Goal: Task Accomplishment & Management: Manage account settings

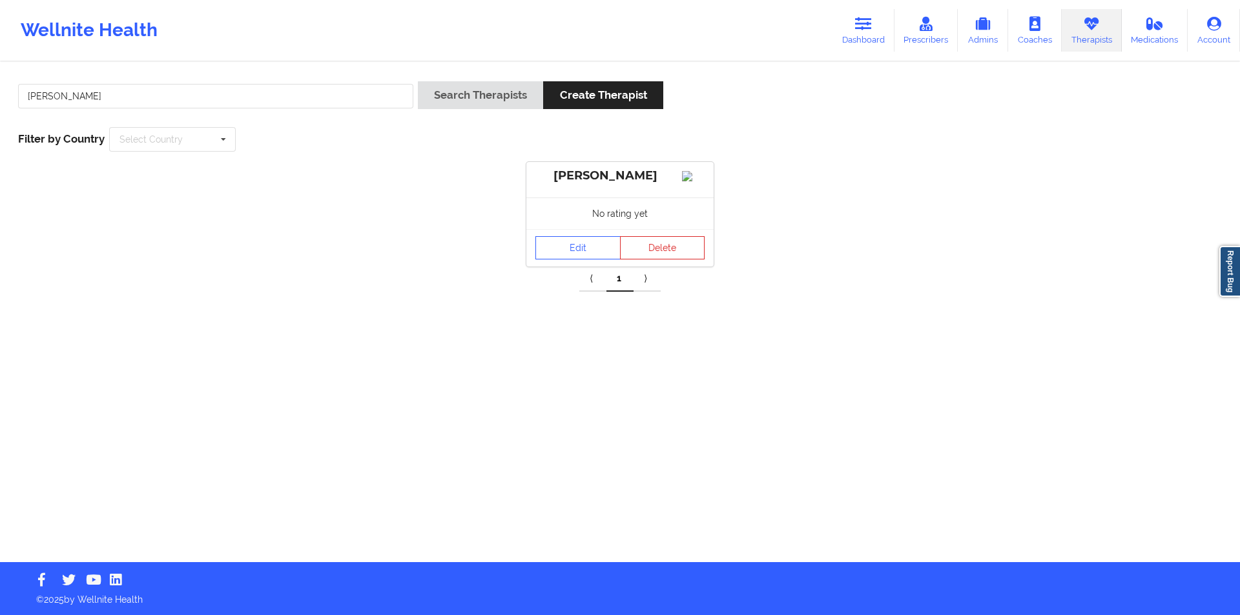
click at [202, 90] on input "[PERSON_NAME]" at bounding box center [215, 96] width 395 height 25
drag, startPoint x: 0, startPoint y: 0, endPoint x: 202, endPoint y: 90, distance: 221.4
click at [202, 90] on input "[PERSON_NAME]" at bounding box center [215, 96] width 395 height 25
type input "[PERSON_NAME]"
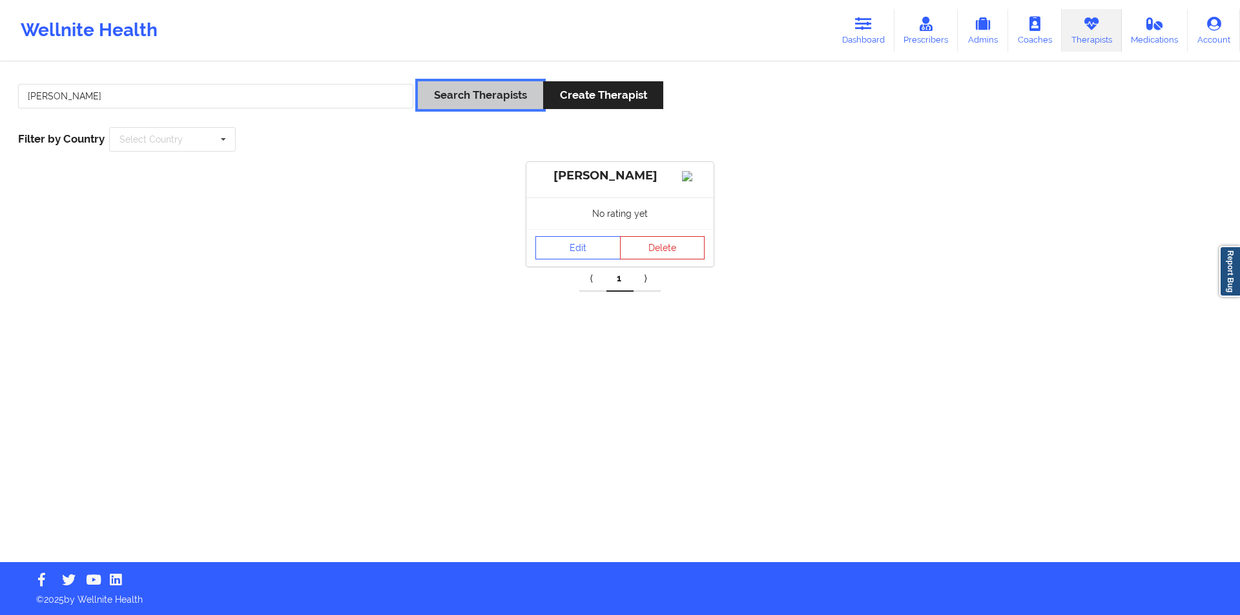
click at [480, 96] on button "Search Therapists" at bounding box center [480, 95] width 125 height 28
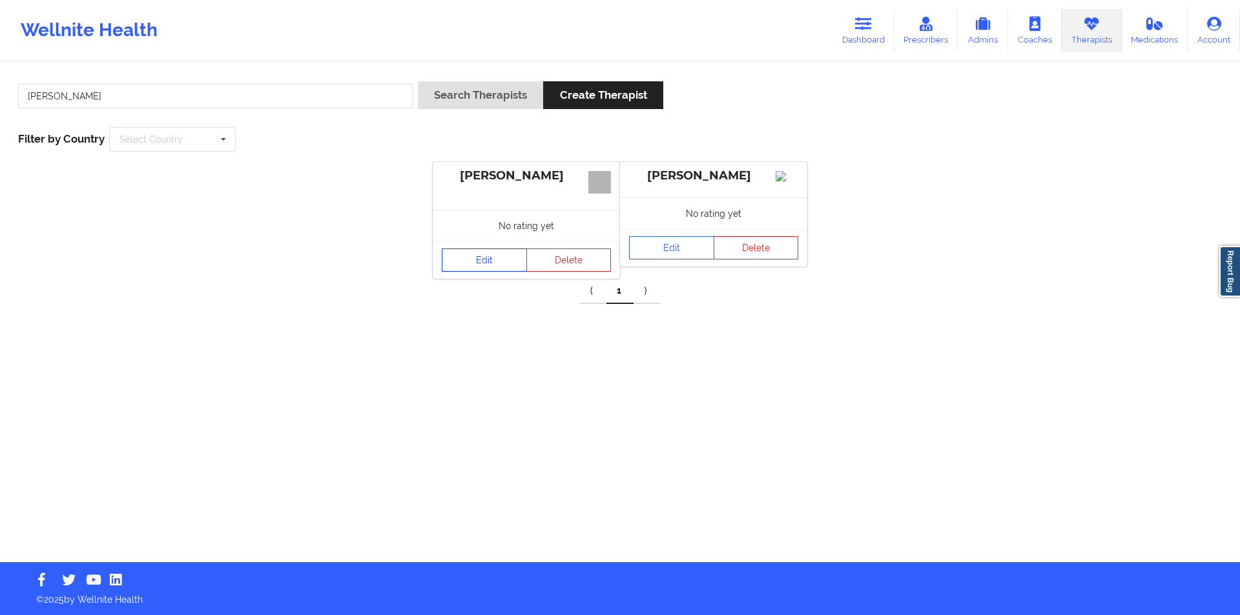
click at [491, 260] on link "Edit" at bounding box center [484, 260] width 85 height 23
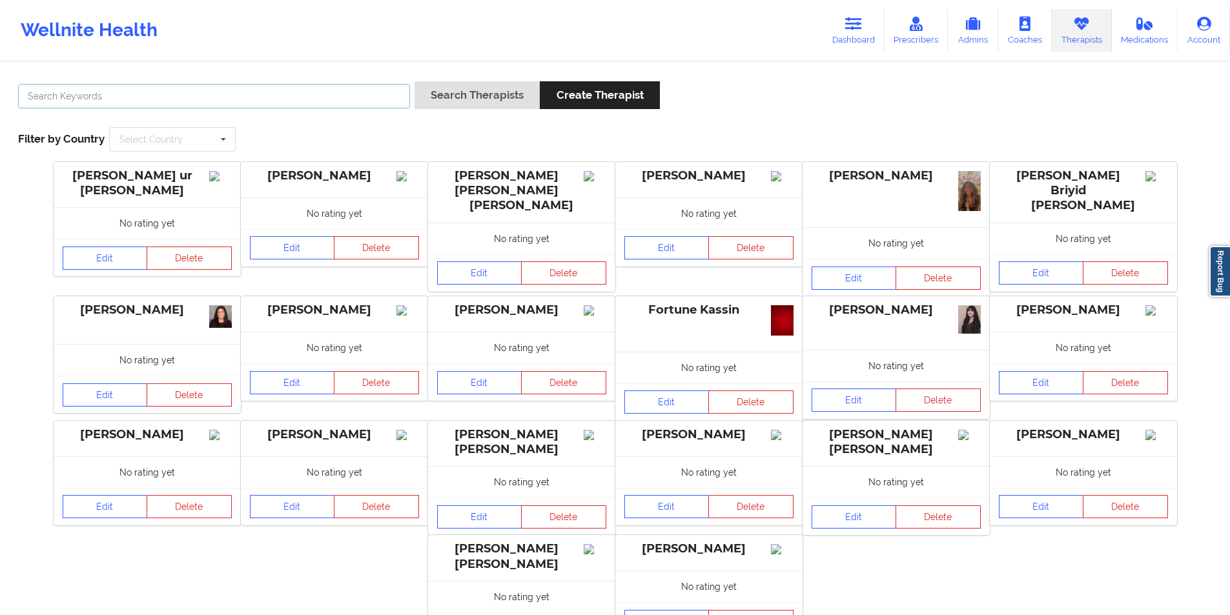
click at [275, 96] on input "text" at bounding box center [214, 96] width 392 height 25
paste input "[PERSON_NAME]"
type input "[PERSON_NAME]"
click at [495, 98] on button "Search Therapists" at bounding box center [477, 95] width 125 height 28
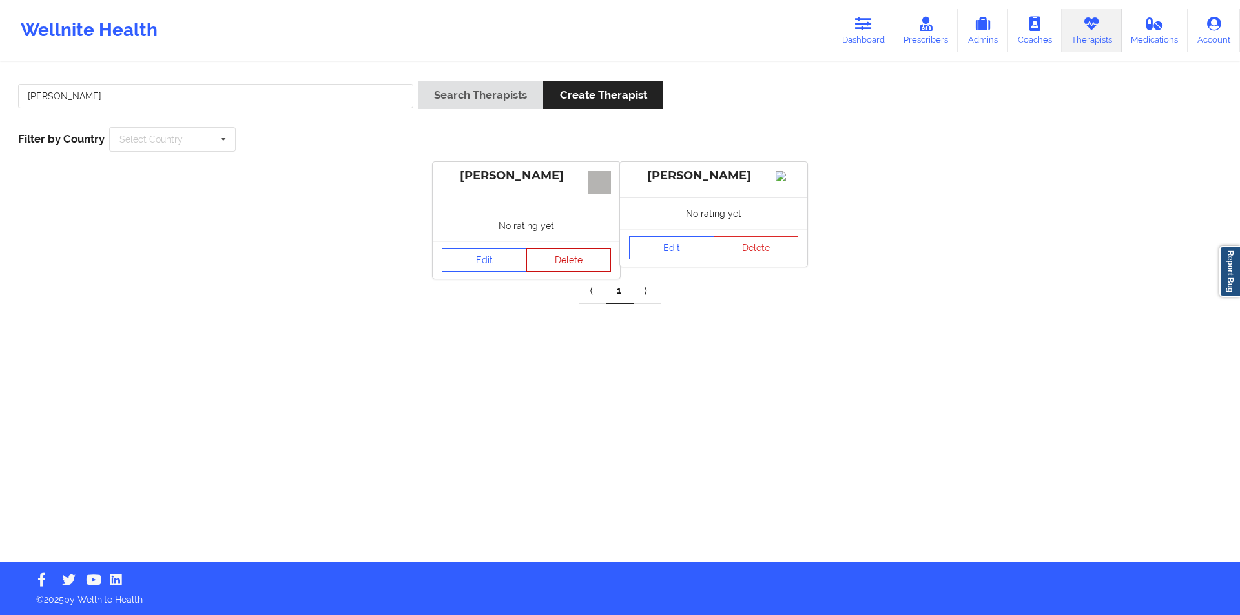
click at [563, 259] on button "Delete" at bounding box center [568, 260] width 85 height 23
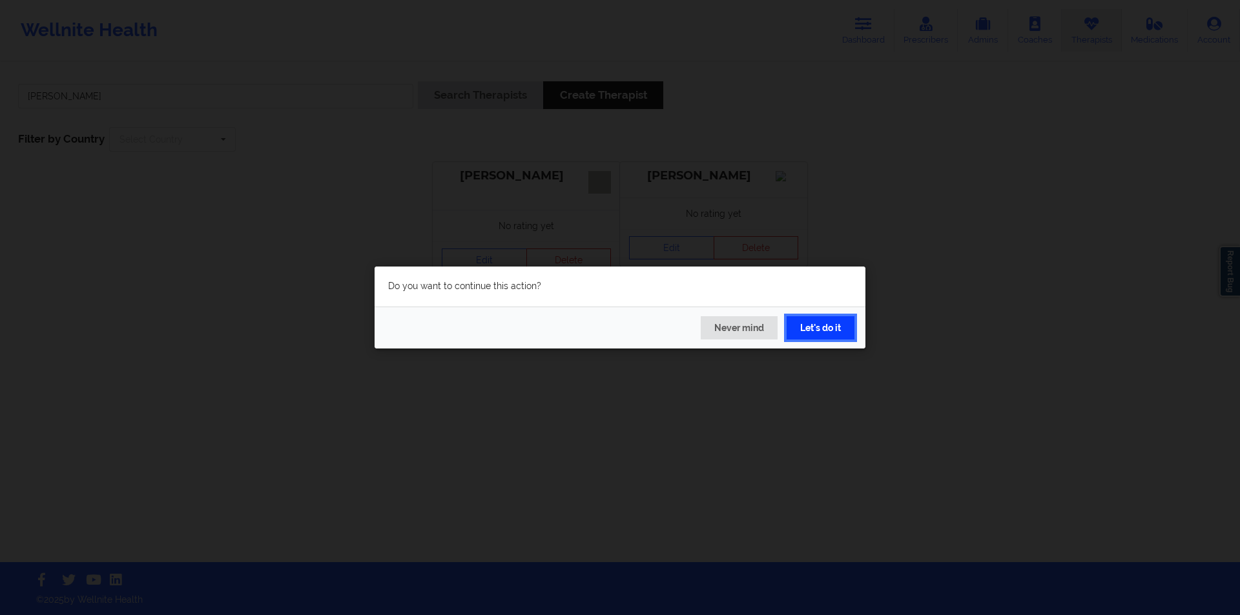
click at [821, 330] on button "Let's do it" at bounding box center [820, 327] width 68 height 23
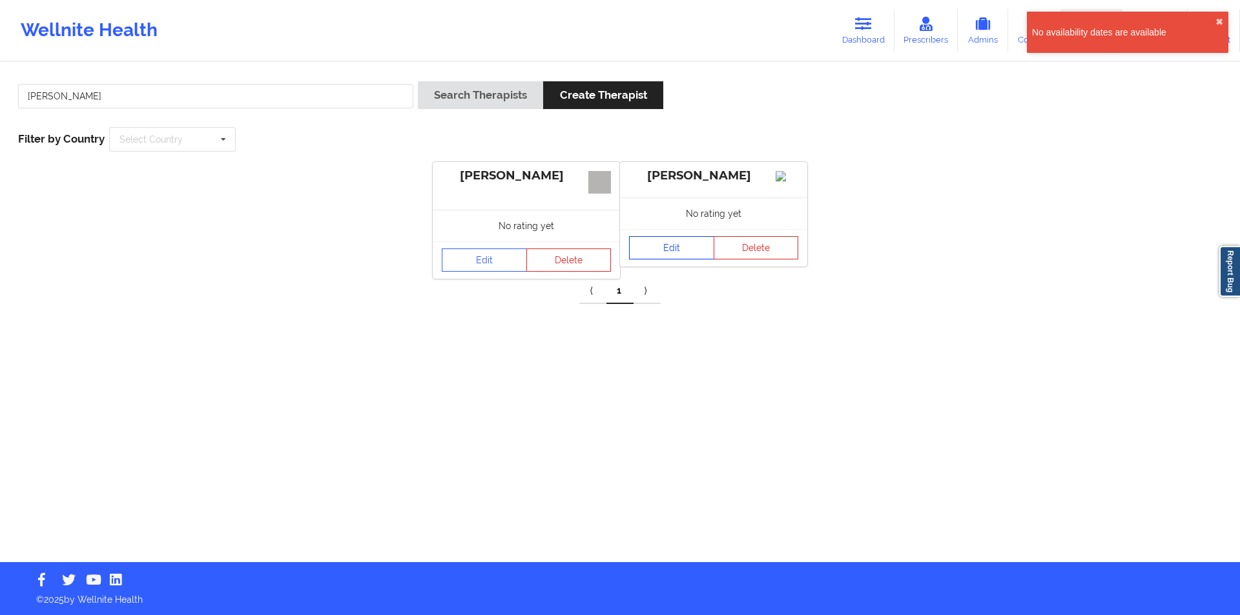
click at [699, 258] on link "Edit" at bounding box center [671, 247] width 85 height 23
